Goal: Check status: Check status

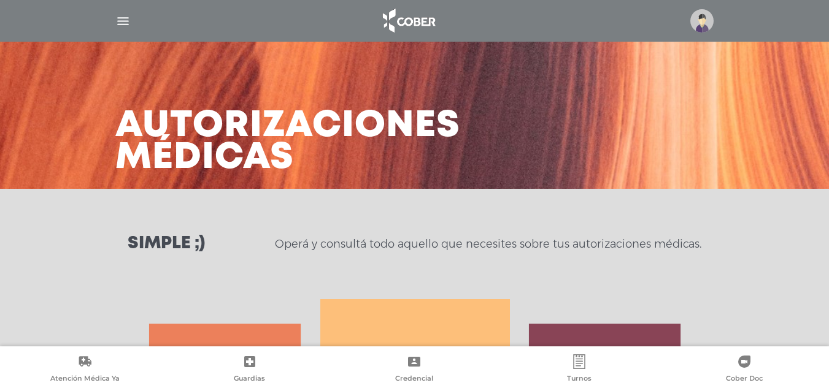
scroll to position [533, 0]
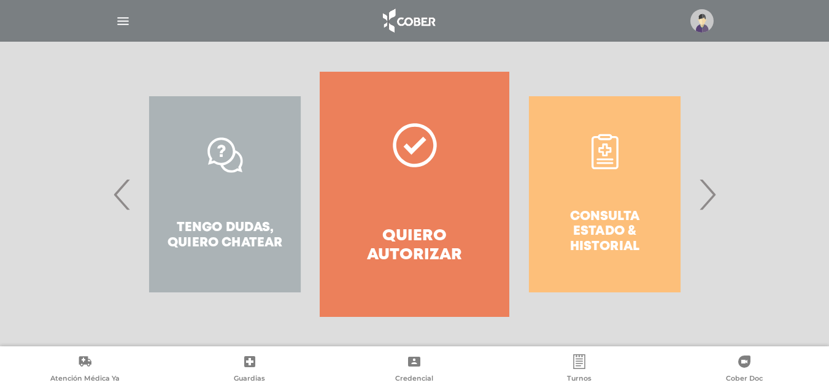
click at [463, 183] on link "Quiero autorizar" at bounding box center [415, 194] width 190 height 245
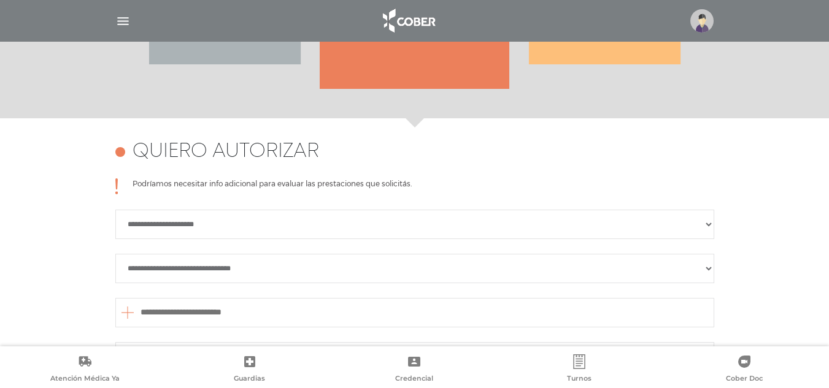
scroll to position [299, 0]
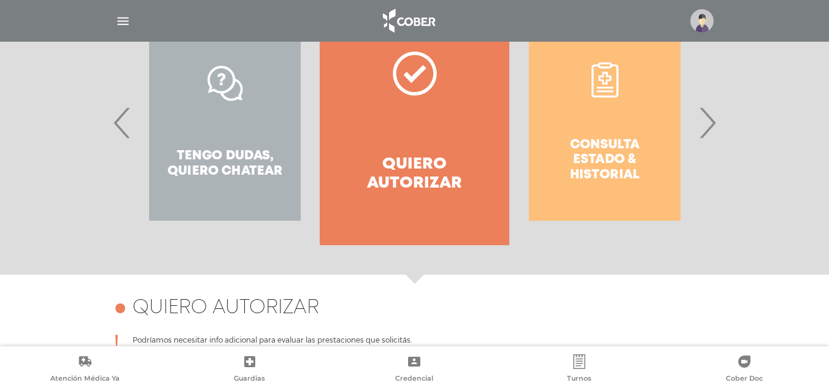
click at [248, 115] on div "Tengo dudas, quiero chatear" at bounding box center [225, 122] width 190 height 245
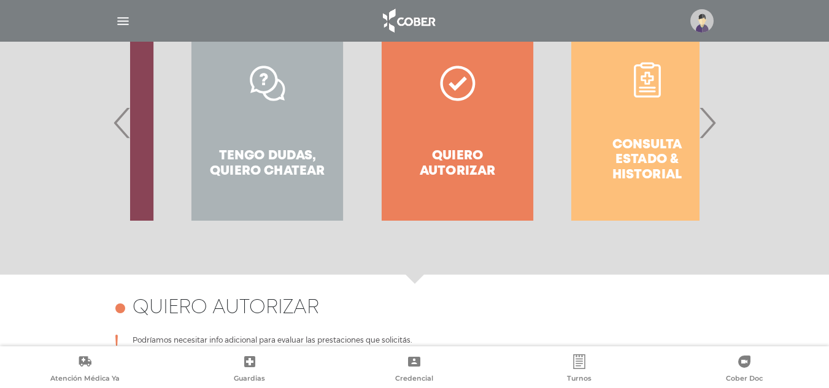
drag, startPoint x: 224, startPoint y: 97, endPoint x: 313, endPoint y: 97, distance: 89.0
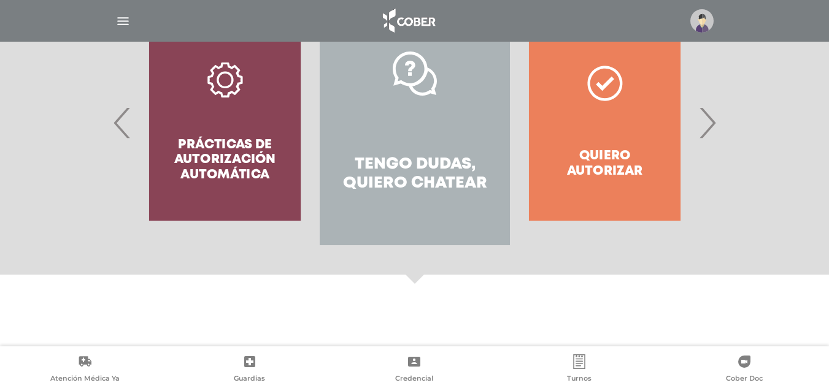
scroll to position [228, 0]
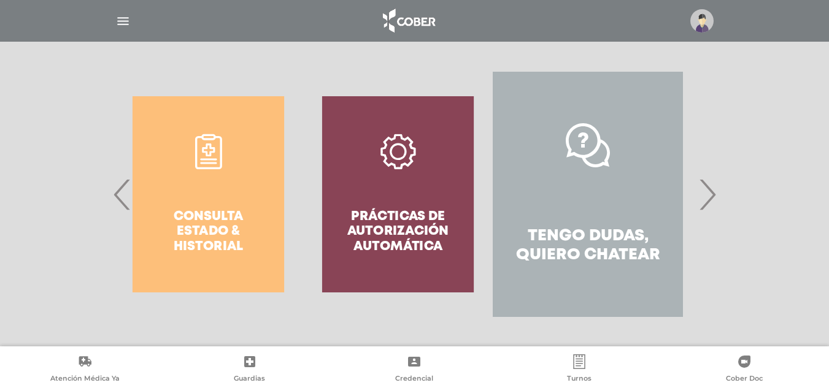
drag, startPoint x: 276, startPoint y: 116, endPoint x: 418, endPoint y: 134, distance: 143.5
click at [418, 134] on div "Prácticas de autorización automática" at bounding box center [398, 194] width 190 height 245
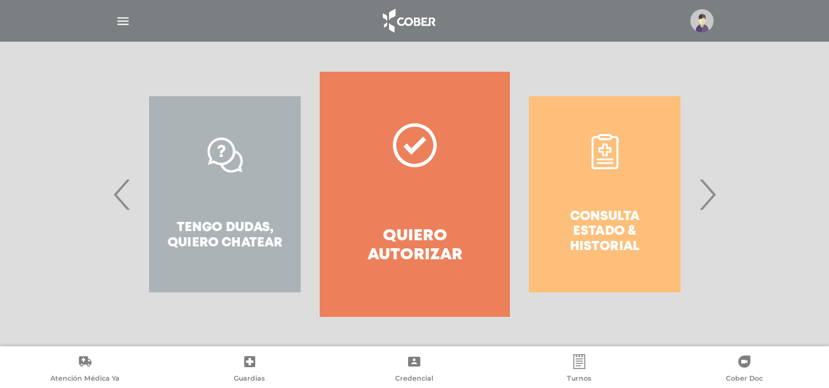
drag, startPoint x: 323, startPoint y: 188, endPoint x: 275, endPoint y: 176, distance: 49.4
click at [510, 177] on div "Consulta estado & historial" at bounding box center [605, 194] width 190 height 245
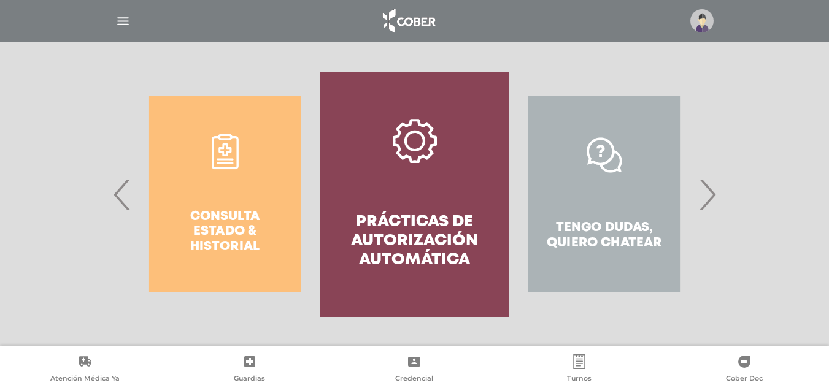
click at [353, 193] on link "Prácticas de autorización automática" at bounding box center [415, 194] width 190 height 245
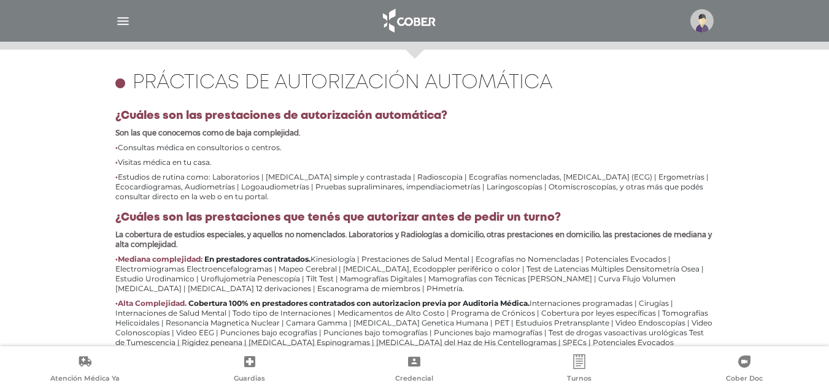
scroll to position [545, 0]
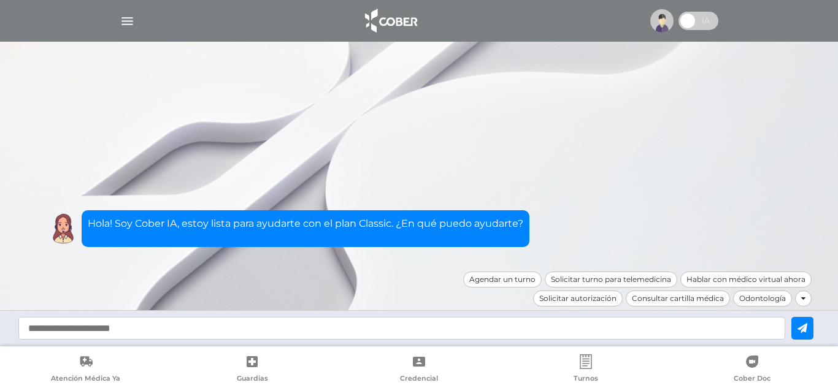
click at [131, 28] on img "button" at bounding box center [127, 20] width 15 height 15
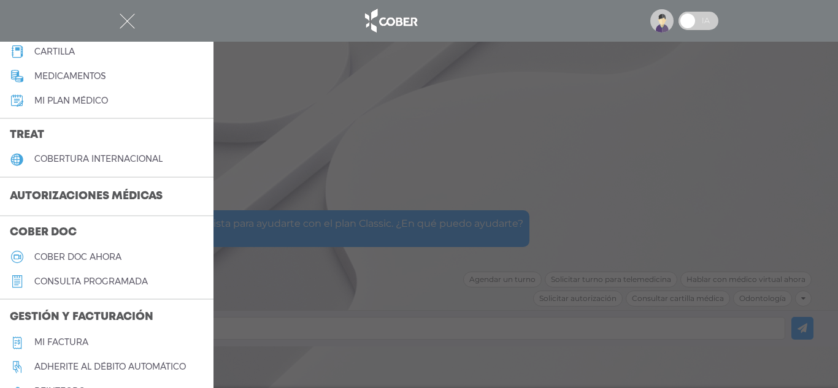
scroll to position [184, 0]
click at [123, 194] on h3 "Autorizaciones médicas" at bounding box center [86, 196] width 172 height 23
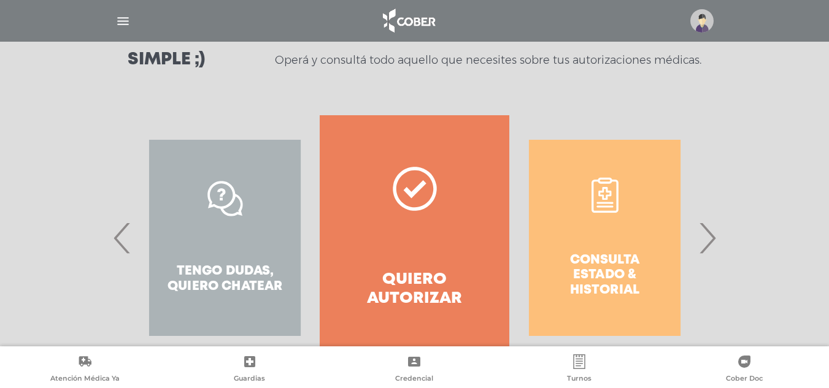
drag, startPoint x: 460, startPoint y: 199, endPoint x: 341, endPoint y: 182, distance: 120.2
click at [341, 182] on link "Quiero autorizar" at bounding box center [415, 237] width 190 height 245
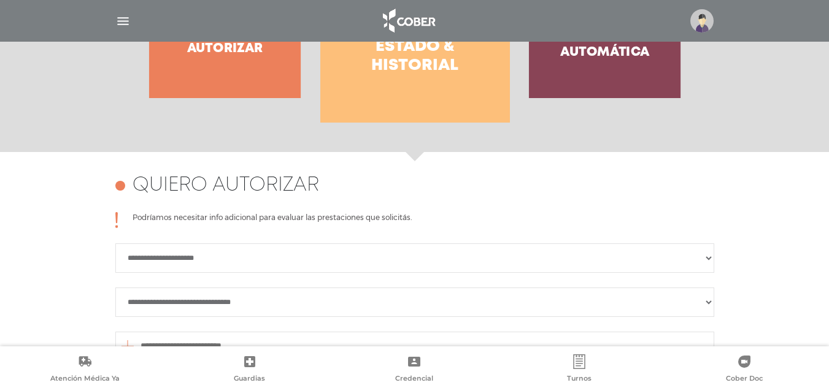
click at [425, 75] on h4 "Consulta estado & historial" at bounding box center [414, 47] width 145 height 58
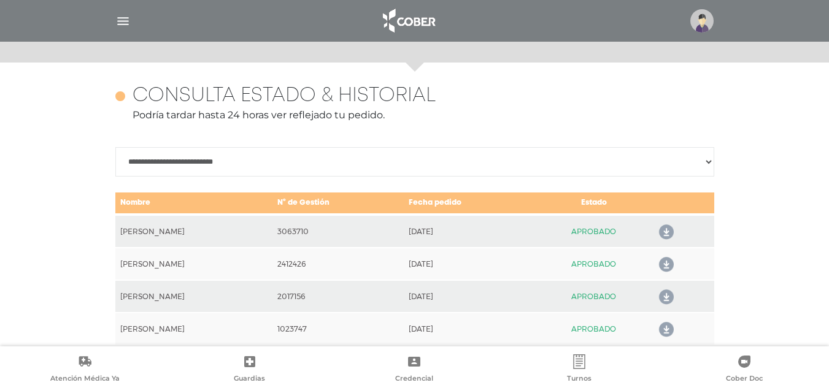
scroll to position [533, 0]
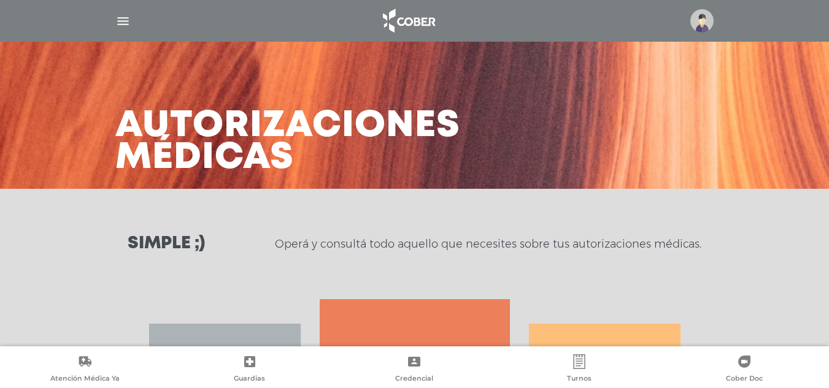
scroll to position [228, 0]
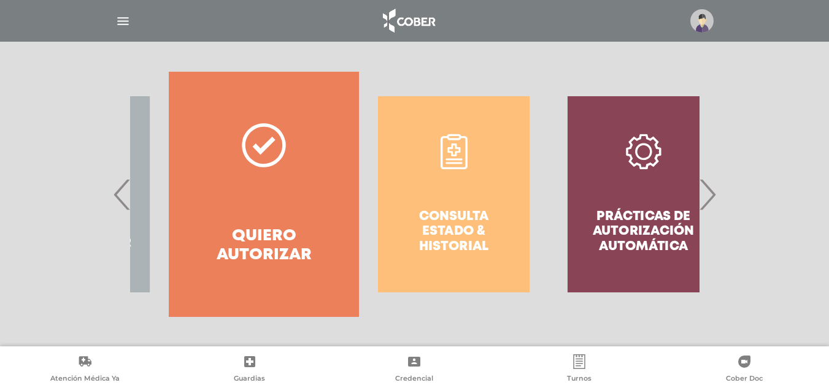
drag, startPoint x: 336, startPoint y: 152, endPoint x: 222, endPoint y: 139, distance: 114.9
click at [222, 139] on link "Quiero autorizar" at bounding box center [264, 194] width 190 height 245
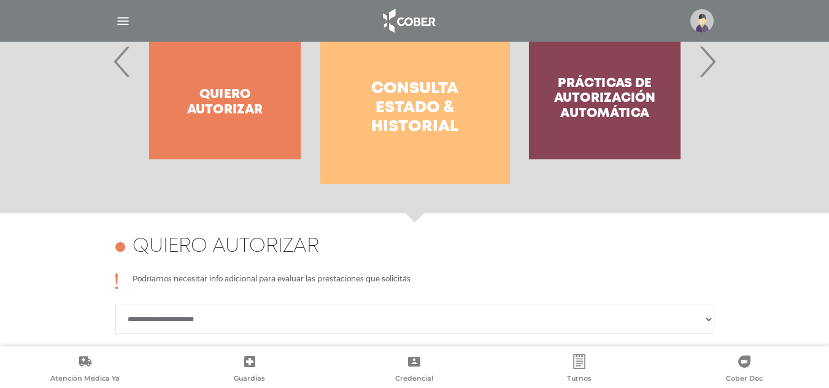
click at [389, 113] on h4 "Consulta estado & historial" at bounding box center [414, 109] width 145 height 58
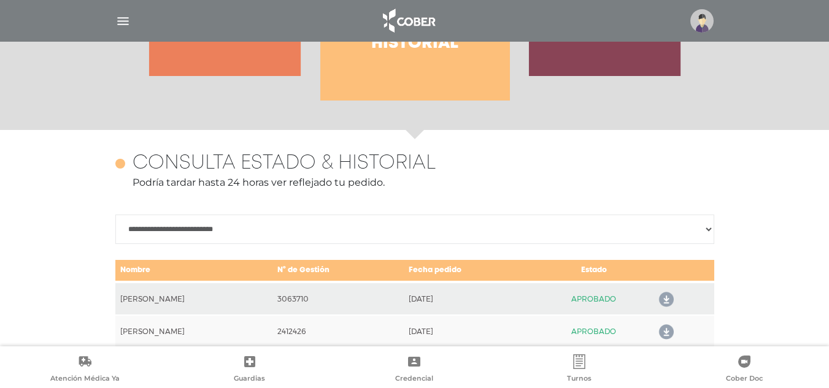
scroll to position [533, 0]
